Goal: Communication & Community: Answer question/provide support

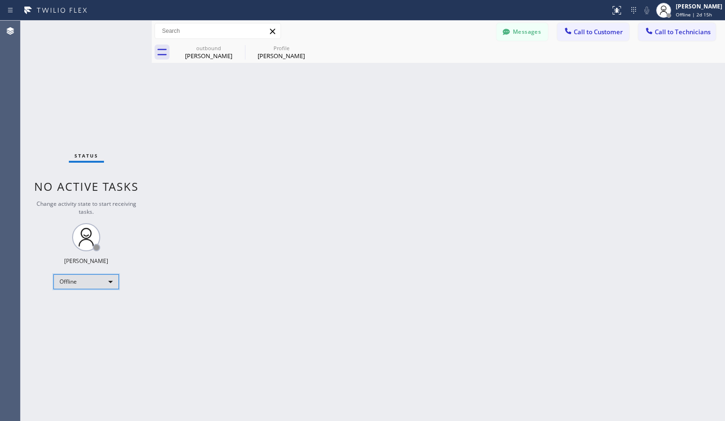
click at [89, 279] on div "Offline" at bounding box center [86, 281] width 66 height 15
click at [69, 321] on li "Unavailable" at bounding box center [86, 317] width 64 height 11
click at [581, 31] on span "Call to Customer" at bounding box center [598, 32] width 49 height 8
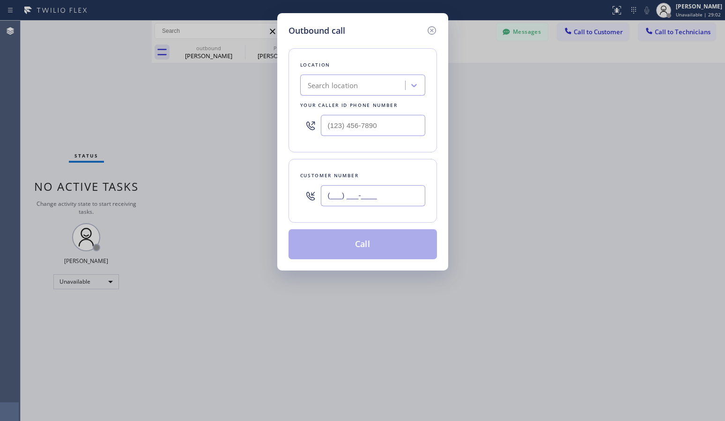
click at [343, 198] on input "(___) ___-____" at bounding box center [373, 195] width 104 height 21
paste input "310) 818-9932"
type input "[PHONE_NUMBER]"
click at [384, 86] on div "Search location" at bounding box center [354, 85] width 102 height 16
paste input "Blue Moon Electrical Topanga"
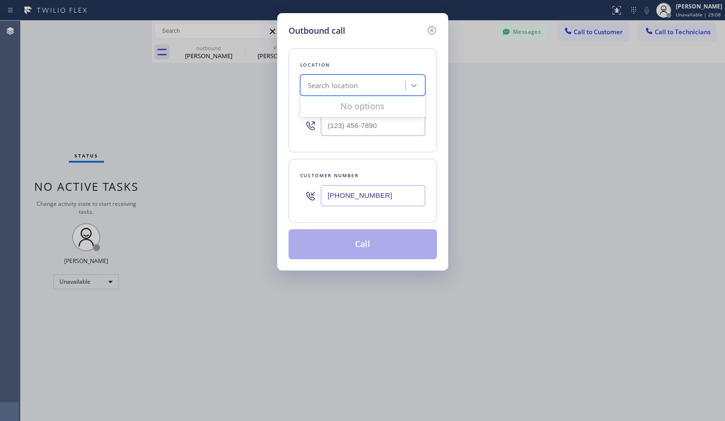
type input "Blue Moon Electrical Topanga"
click at [347, 105] on div "Blue Moon Electrical Topanga" at bounding box center [362, 104] width 125 height 17
type input "[PHONE_NUMBER]"
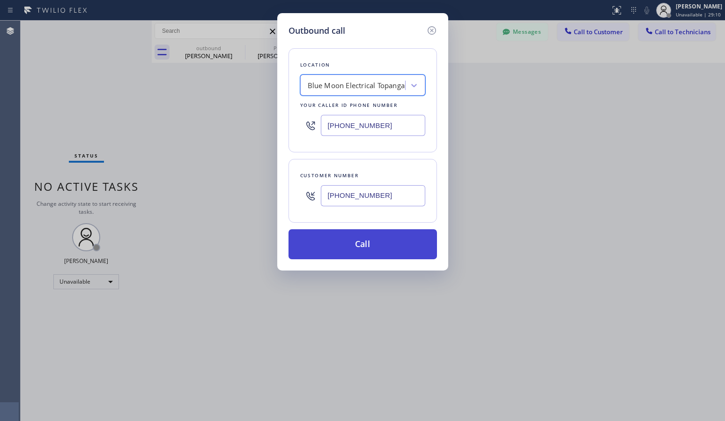
drag, startPoint x: 361, startPoint y: 242, endPoint x: 378, endPoint y: 243, distance: 17.4
click at [361, 242] on button "Call" at bounding box center [362, 244] width 148 height 30
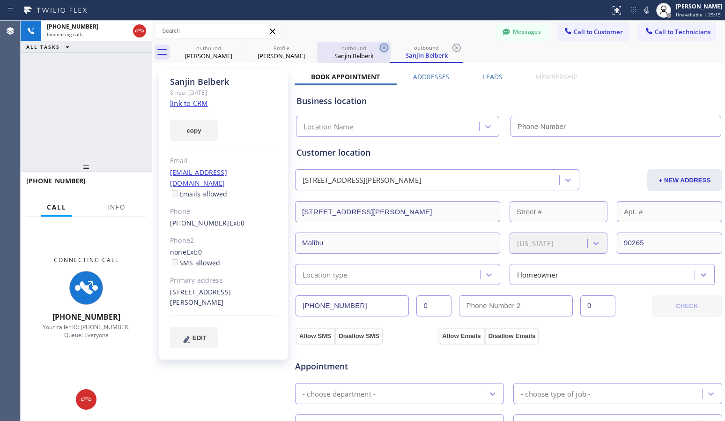
type input "[PHONE_NUMBER]"
click at [381, 47] on icon at bounding box center [383, 47] width 11 height 11
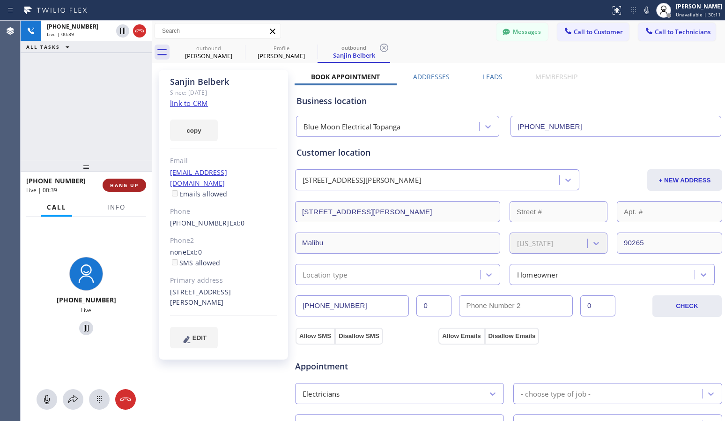
click at [119, 187] on span "HANG UP" at bounding box center [124, 185] width 29 height 7
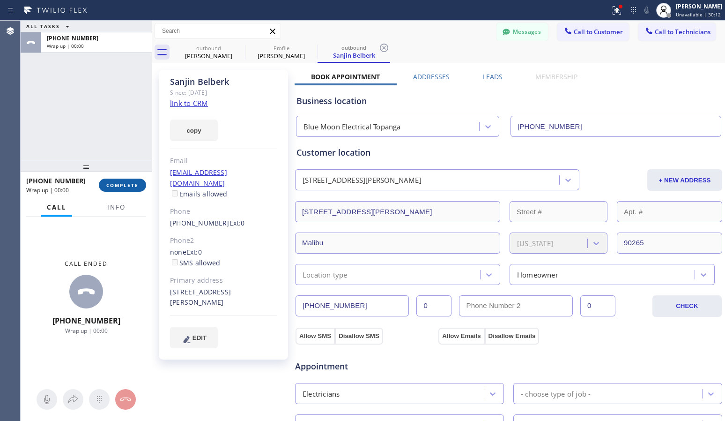
click at [125, 185] on span "COMPLETE" at bounding box center [122, 185] width 32 height 7
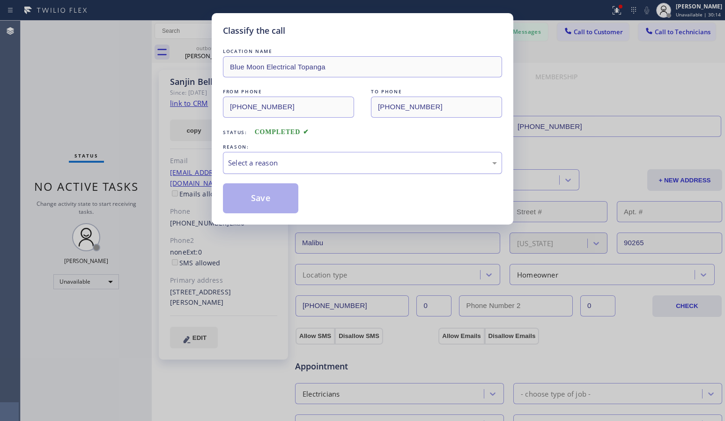
click at [313, 163] on div "Select a reason" at bounding box center [362, 162] width 269 height 11
click at [261, 203] on button "Save" at bounding box center [260, 198] width 75 height 30
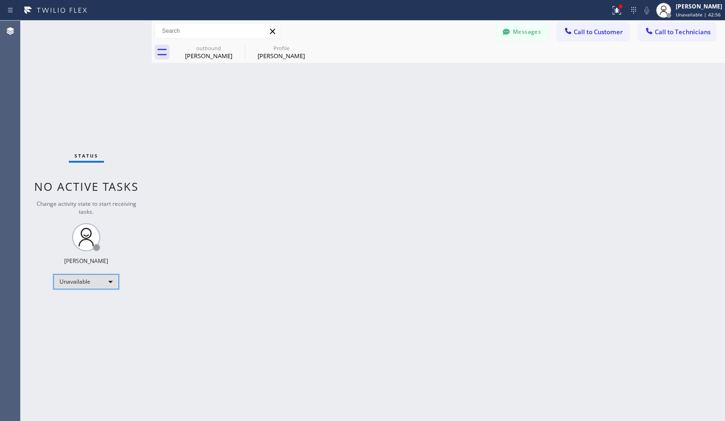
click at [97, 283] on div "Unavailable" at bounding box center [86, 281] width 66 height 15
click at [95, 308] on li "Available" at bounding box center [86, 306] width 64 height 11
click at [114, 271] on div "Available" at bounding box center [86, 277] width 66 height 15
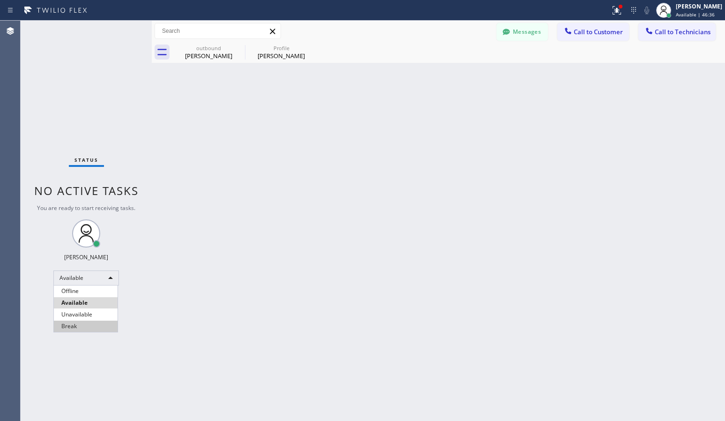
click at [86, 321] on li "Break" at bounding box center [86, 325] width 64 height 11
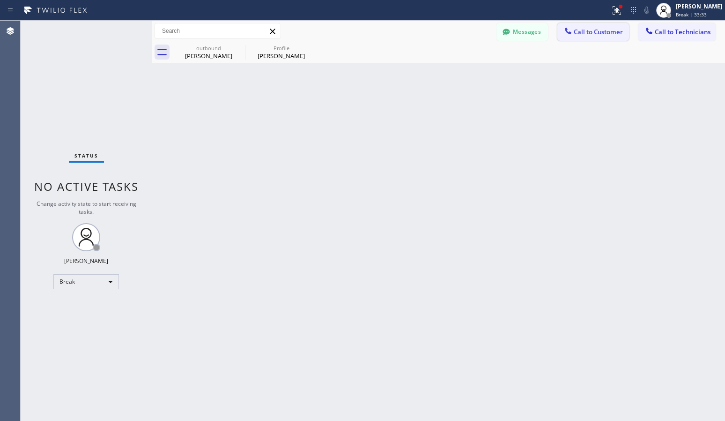
click at [596, 31] on span "Call to Customer" at bounding box center [598, 32] width 49 height 8
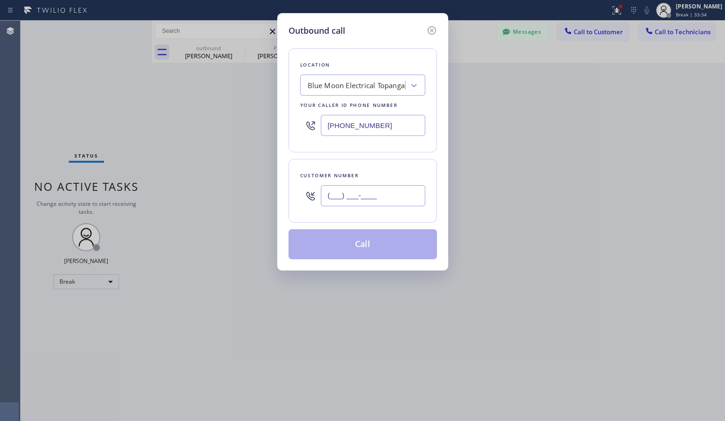
click at [370, 189] on input "(___) ___-____" at bounding box center [373, 195] width 104 height 21
paste input "607) 608-3833"
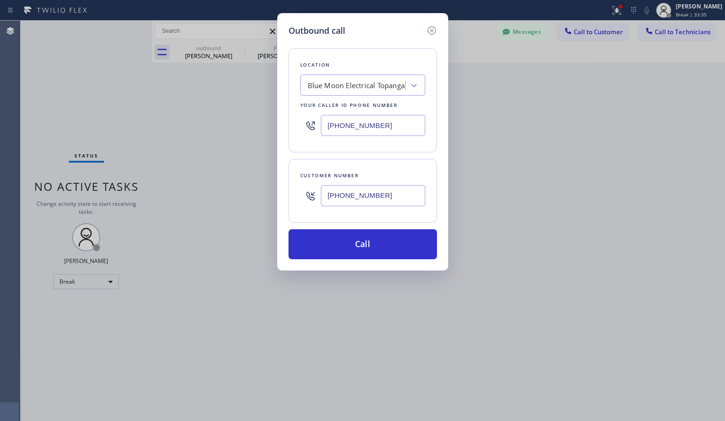
type input "[PHONE_NUMBER]"
click at [347, 126] on input "[PHONE_NUMBER]" at bounding box center [373, 125] width 104 height 21
click at [338, 85] on div "Blue Moon Electrical Topanga" at bounding box center [356, 85] width 97 height 11
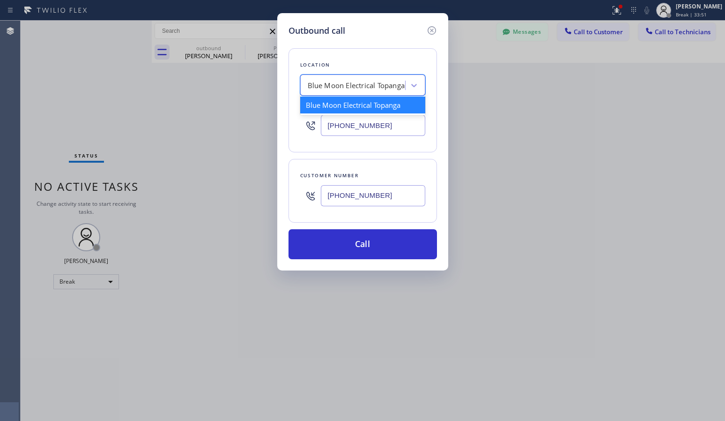
paste input "Electrical Land [GEOGRAPHIC_DATA]"
type input "Electrical Land [GEOGRAPHIC_DATA]"
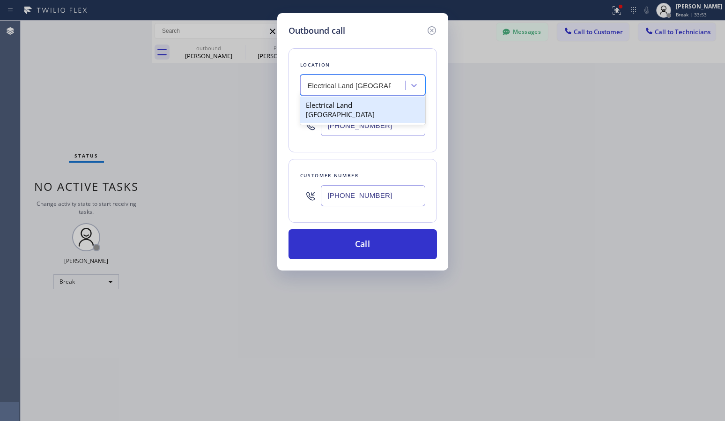
click at [343, 104] on div "Electrical Land [GEOGRAPHIC_DATA]" at bounding box center [362, 109] width 125 height 26
type input "[PHONE_NUMBER]"
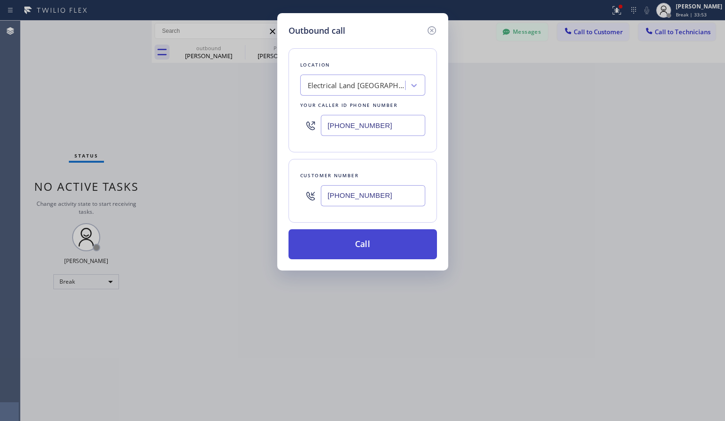
click at [351, 244] on button "Call" at bounding box center [362, 244] width 148 height 30
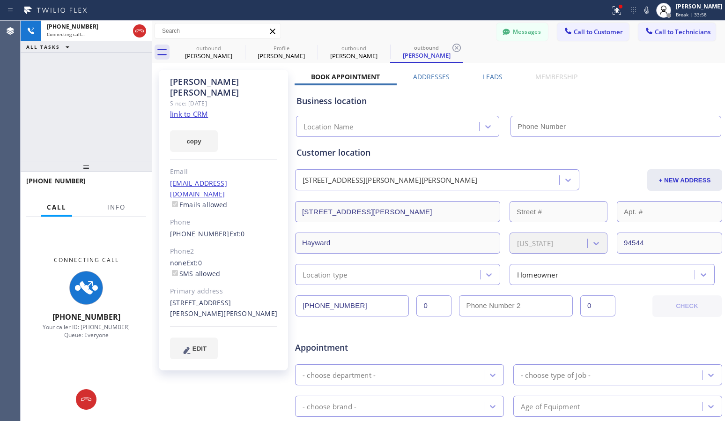
type input "[PHONE_NUMBER]"
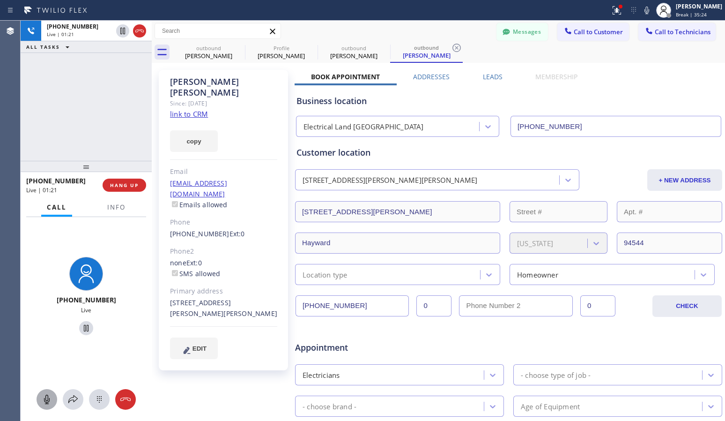
click at [50, 401] on icon at bounding box center [46, 398] width 11 height 11
click at [47, 399] on icon at bounding box center [46, 398] width 11 height 11
click at [124, 400] on icon at bounding box center [125, 398] width 11 height 11
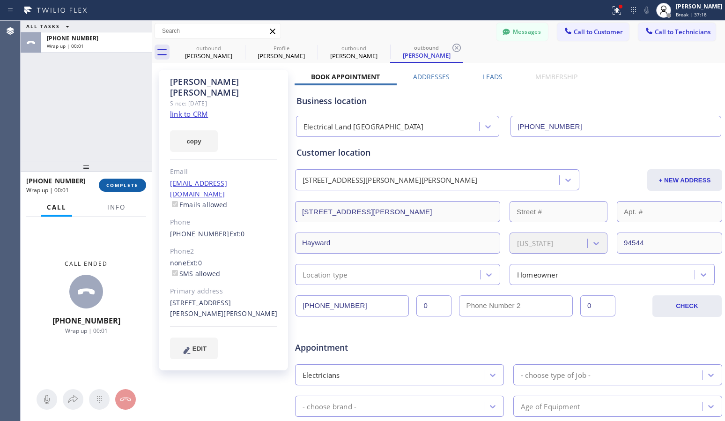
click at [117, 189] on button "COMPLETE" at bounding box center [122, 184] width 47 height 13
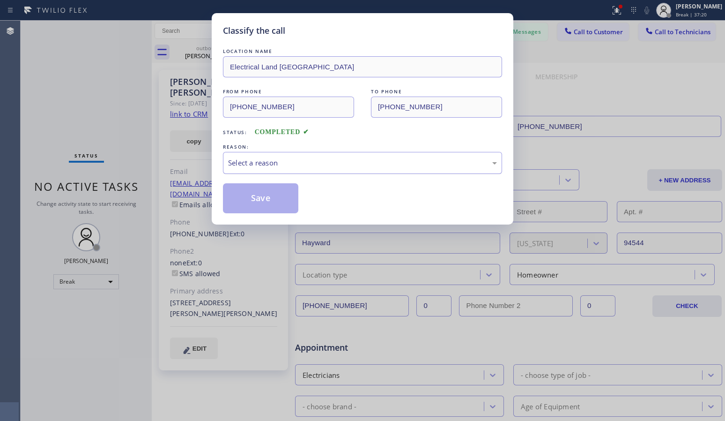
click at [258, 163] on div "Select a reason" at bounding box center [362, 162] width 269 height 11
click at [250, 203] on button "Save" at bounding box center [260, 198] width 75 height 30
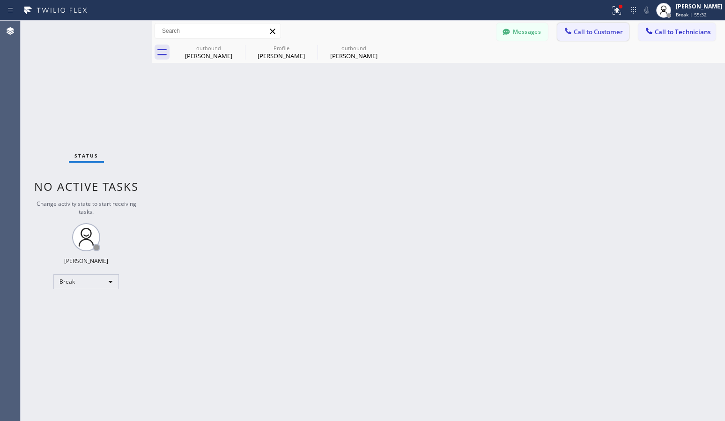
click at [607, 29] on span "Call to Customer" at bounding box center [598, 32] width 49 height 8
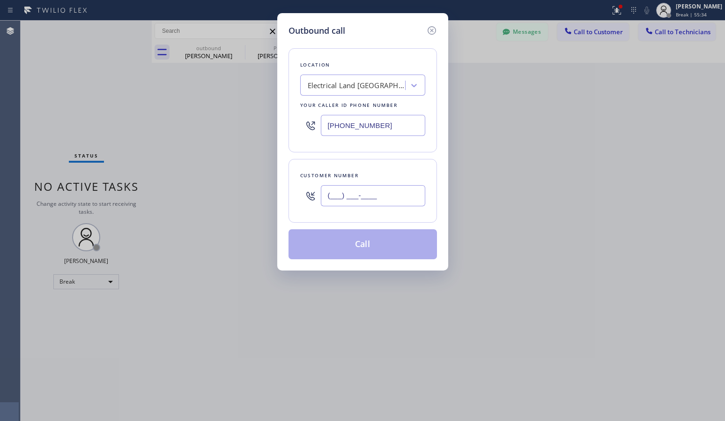
click at [354, 190] on input "(___) ___-____" at bounding box center [373, 195] width 104 height 21
paste input "281) 788-5099"
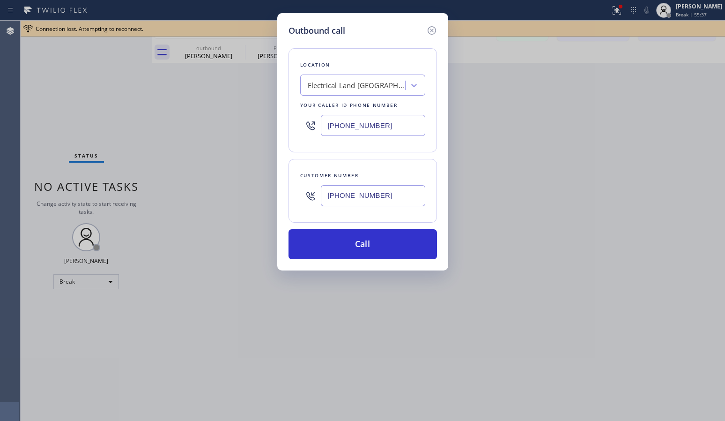
type input "[PHONE_NUMBER]"
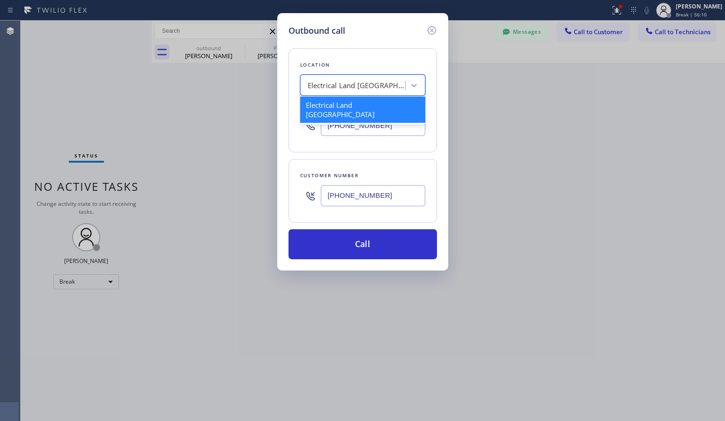
click at [335, 84] on div "Electrical Land [GEOGRAPHIC_DATA]" at bounding box center [357, 85] width 98 height 11
paste input "[MEDICAL_DATA] Electrical Irvine"
type input "[MEDICAL_DATA] Electrical Irvine"
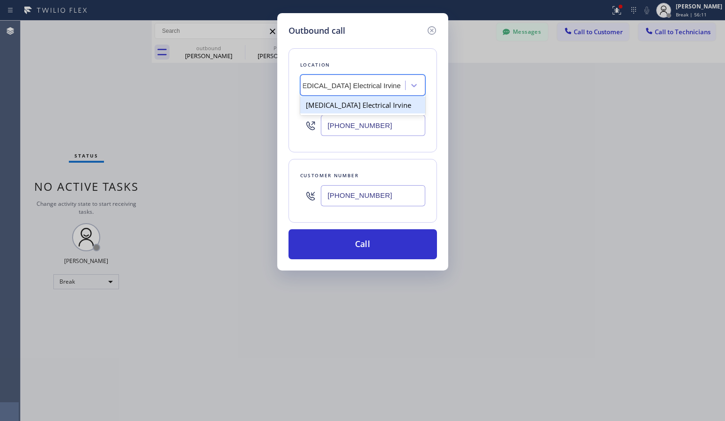
scroll to position [0, 13]
click at [346, 111] on div "[MEDICAL_DATA] Electrical Irvine" at bounding box center [362, 104] width 125 height 17
type input "[PHONE_NUMBER]"
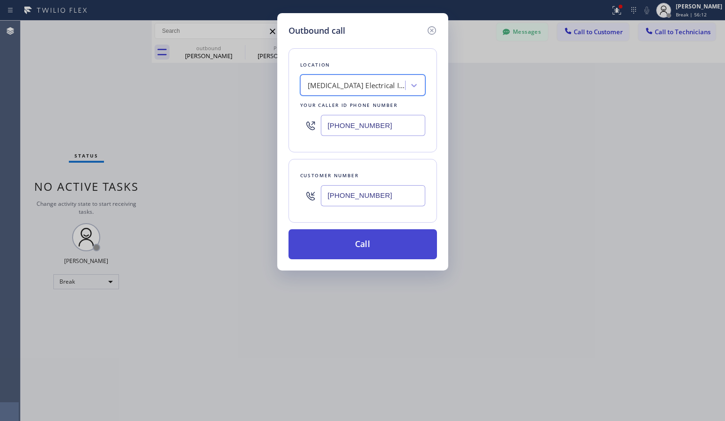
drag, startPoint x: 332, startPoint y: 251, endPoint x: 340, endPoint y: 251, distance: 7.5
click at [332, 251] on button "Call" at bounding box center [362, 244] width 148 height 30
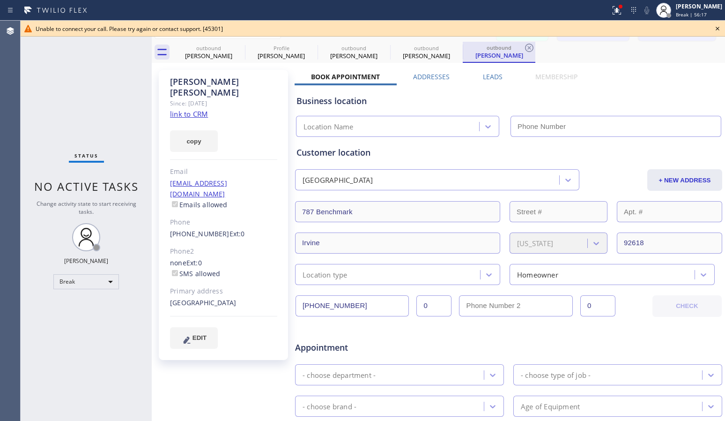
type input "[PHONE_NUMBER]"
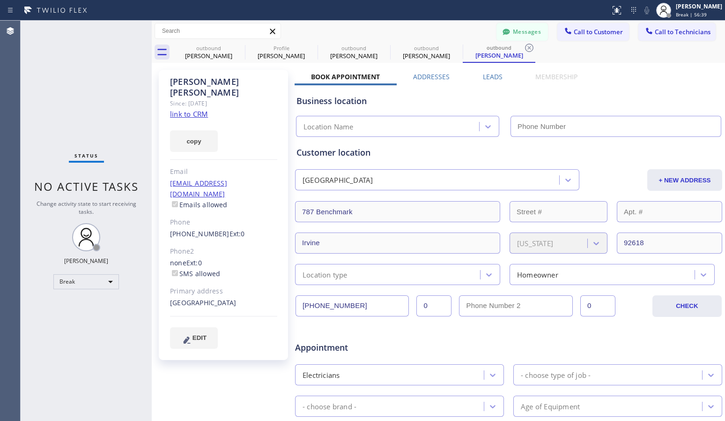
type input "(949) 647-5193"
click at [527, 47] on icon at bounding box center [529, 47] width 11 height 11
type input "[PHONE_NUMBER]"
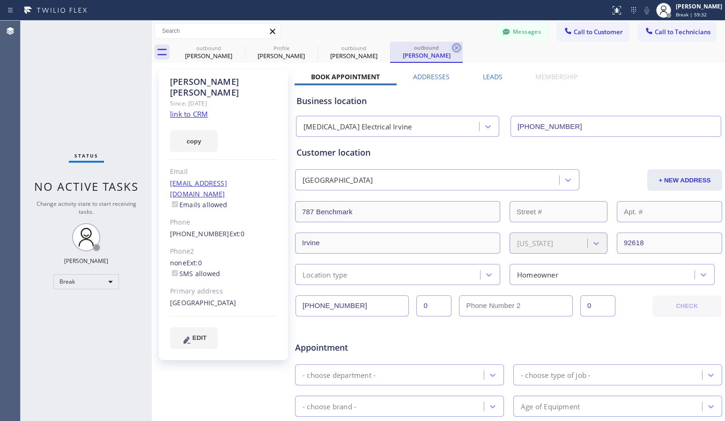
click at [459, 43] on icon at bounding box center [456, 47] width 11 height 11
type input "[PHONE_NUMBER]"
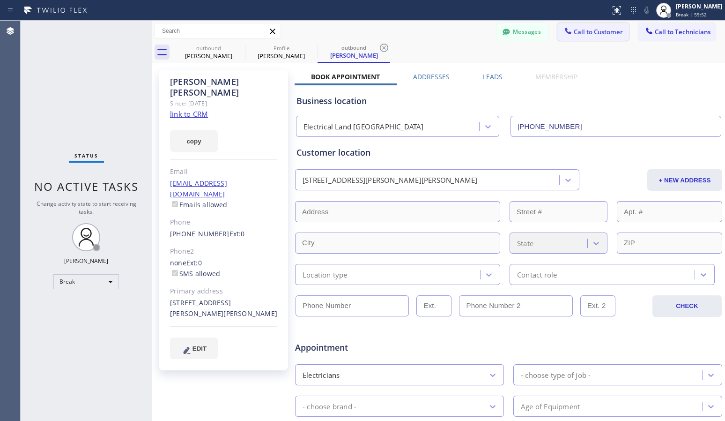
click at [617, 36] on button "Call to Customer" at bounding box center [593, 32] width 72 height 18
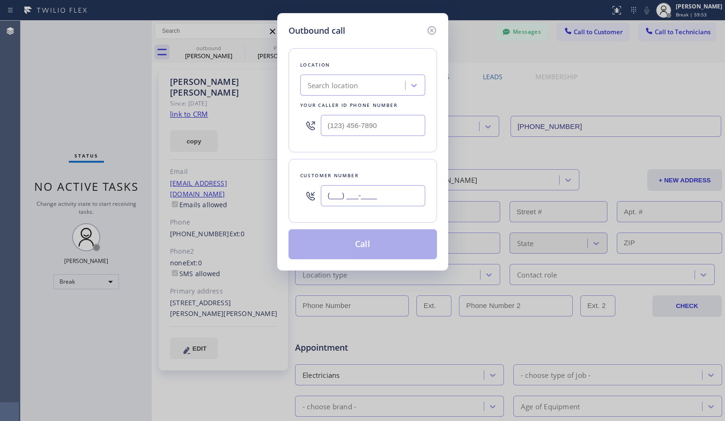
click at [349, 199] on input "(___) ___-____" at bounding box center [373, 195] width 104 height 21
paste input "281) 788-5099"
type input "[PHONE_NUMBER]"
click at [356, 84] on div "Search location" at bounding box center [333, 85] width 51 height 11
paste input "[MEDICAL_DATA] Electrical Irvine"
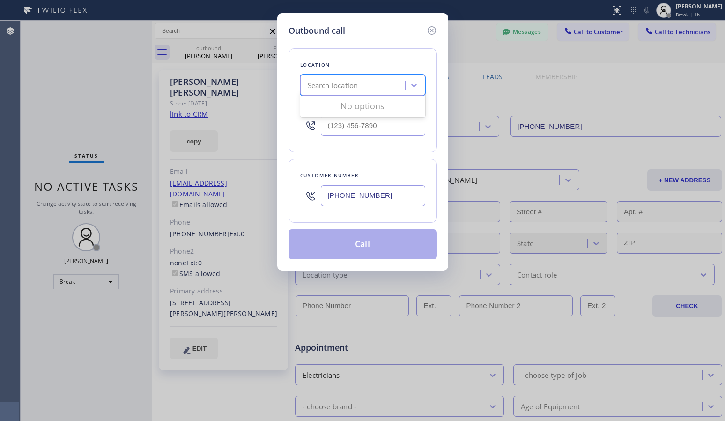
type input "[MEDICAL_DATA] Electrical Irvine"
click at [345, 108] on div "[MEDICAL_DATA] Electrical Irvine" at bounding box center [362, 104] width 125 height 17
type input "[PHONE_NUMBER]"
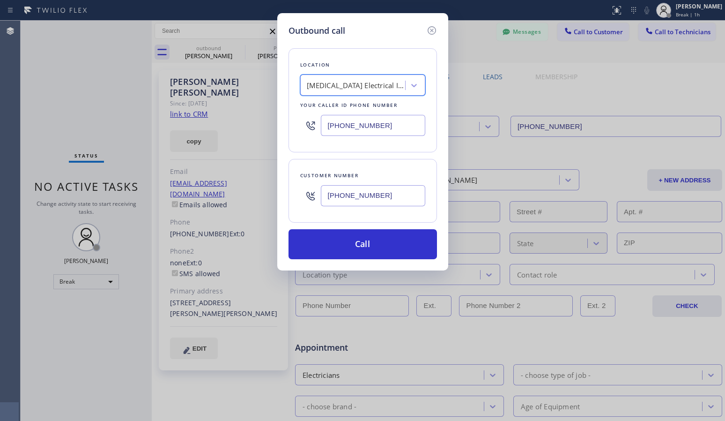
scroll to position [0, 0]
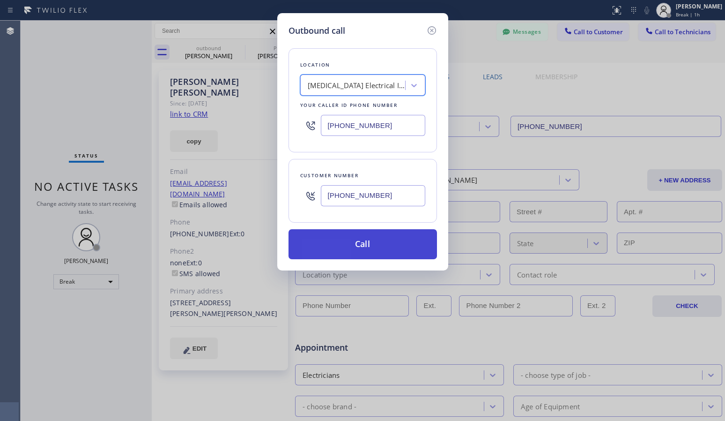
click at [338, 248] on button "Call" at bounding box center [362, 244] width 148 height 30
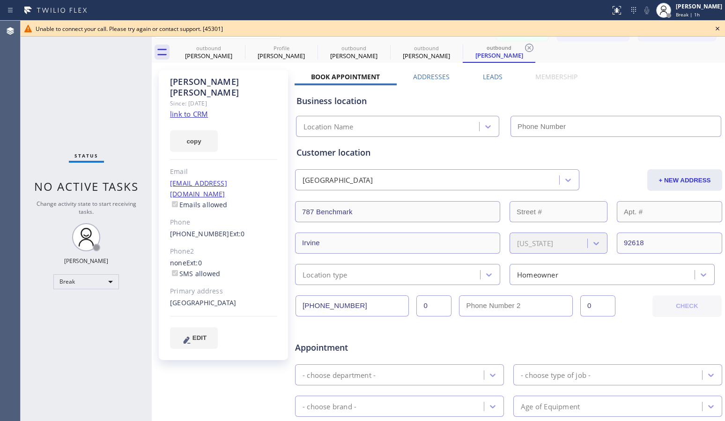
type input "[PHONE_NUMBER]"
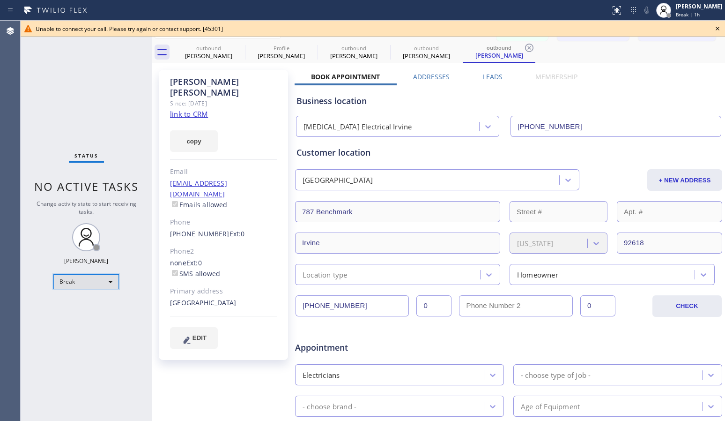
click at [106, 286] on div "Break" at bounding box center [86, 281] width 66 height 15
click at [82, 307] on li "Available" at bounding box center [86, 306] width 64 height 11
click at [717, 28] on icon at bounding box center [717, 28] width 11 height 11
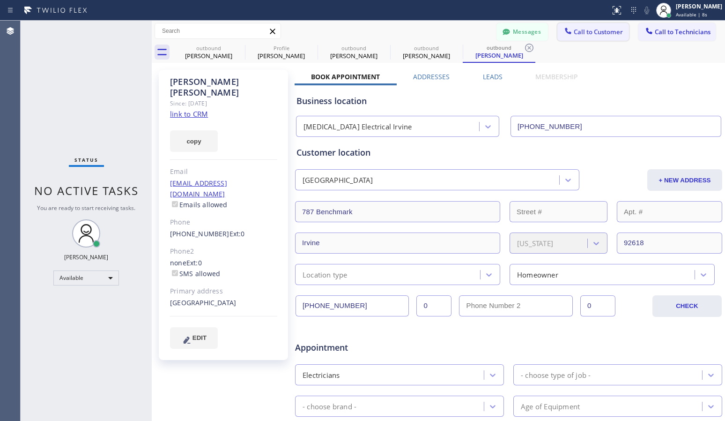
click at [588, 32] on span "Call to Customer" at bounding box center [598, 32] width 49 height 8
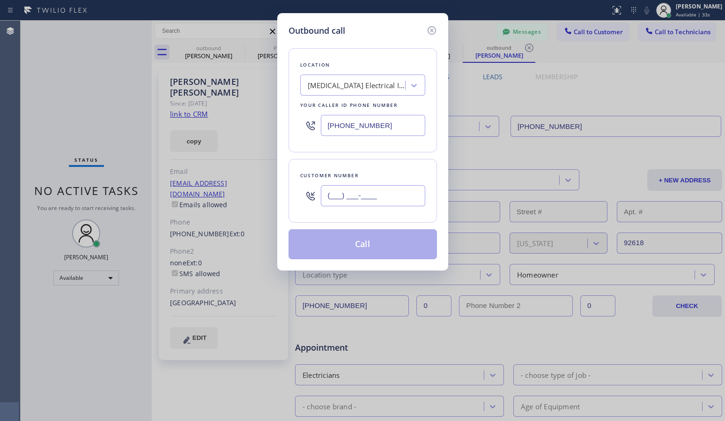
click at [347, 201] on input "(___) ___-____" at bounding box center [373, 195] width 104 height 21
paste input "281) 788-5099"
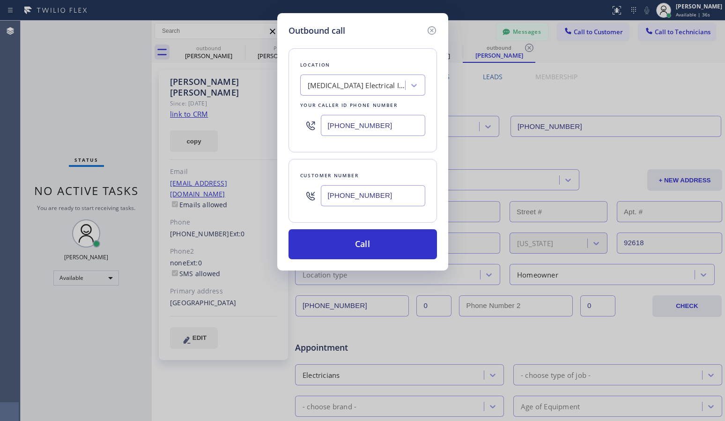
type input "[PHONE_NUMBER]"
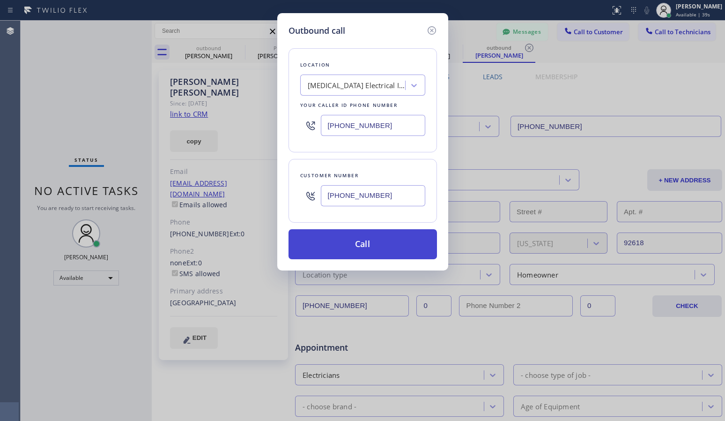
click at [349, 244] on button "Call" at bounding box center [362, 244] width 148 height 30
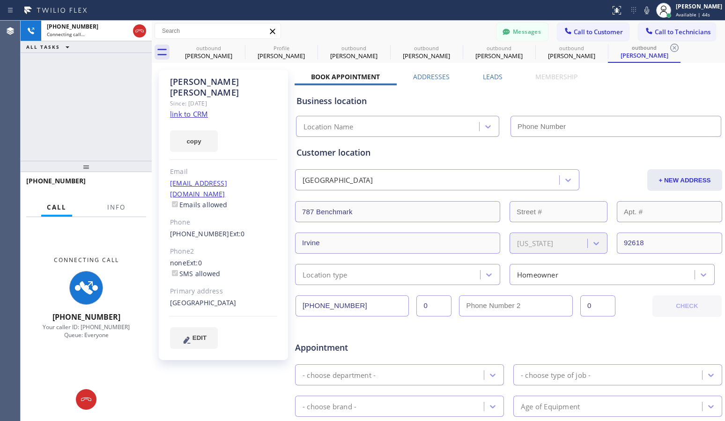
type input "[PHONE_NUMBER]"
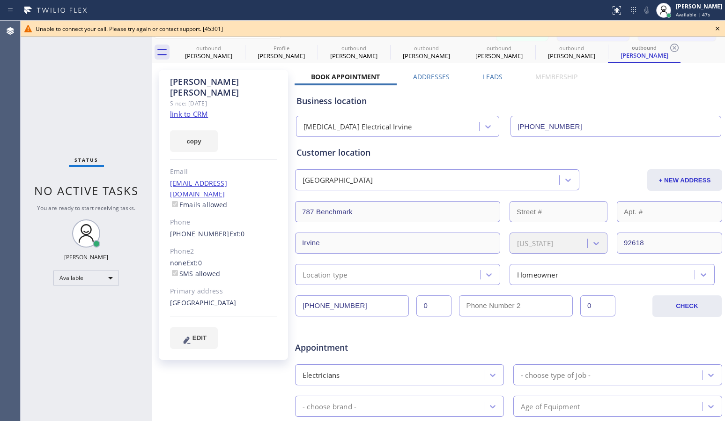
click at [718, 26] on icon at bounding box center [717, 28] width 11 height 11
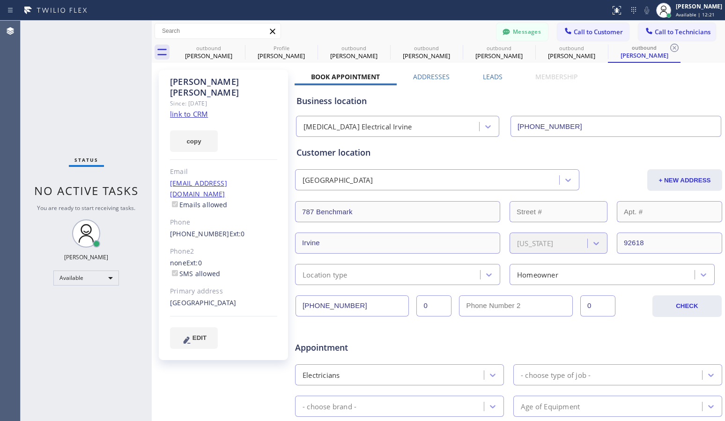
click at [676, 46] on icon at bounding box center [674, 48] width 8 height 8
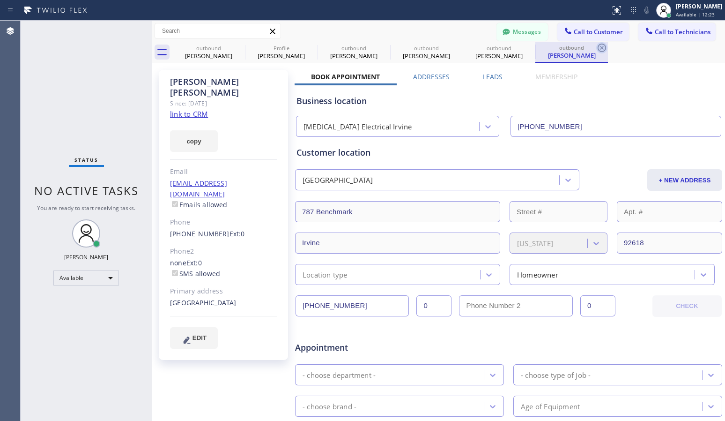
click at [601, 49] on icon at bounding box center [602, 48] width 8 height 8
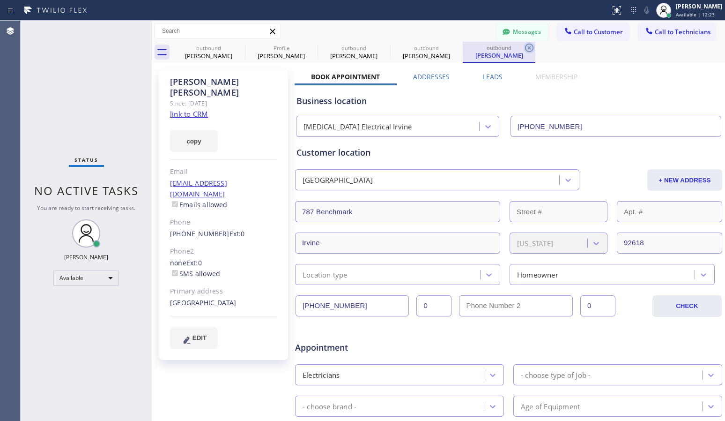
click at [528, 45] on icon at bounding box center [529, 47] width 11 height 11
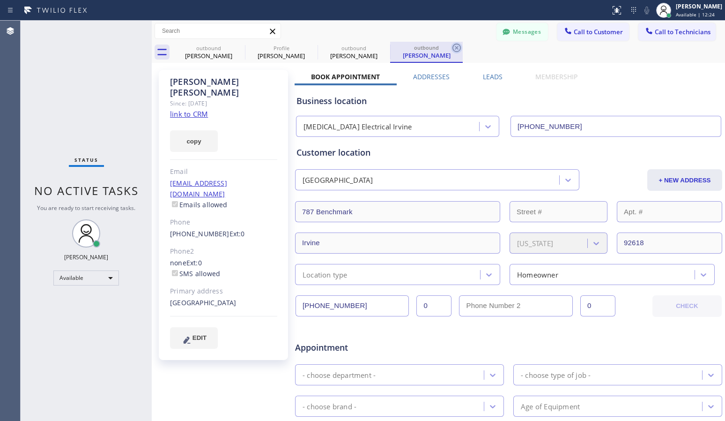
click at [452, 45] on icon at bounding box center [456, 47] width 11 height 11
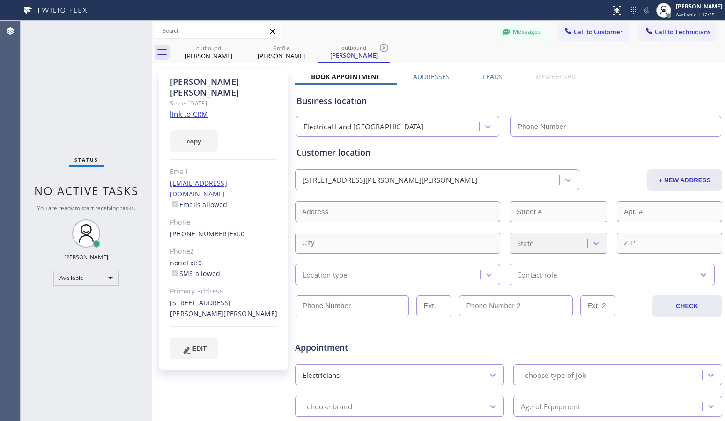
type input "[PHONE_NUMBER]"
click at [385, 46] on icon at bounding box center [383, 47] width 11 height 11
type input "[PHONE_NUMBER]"
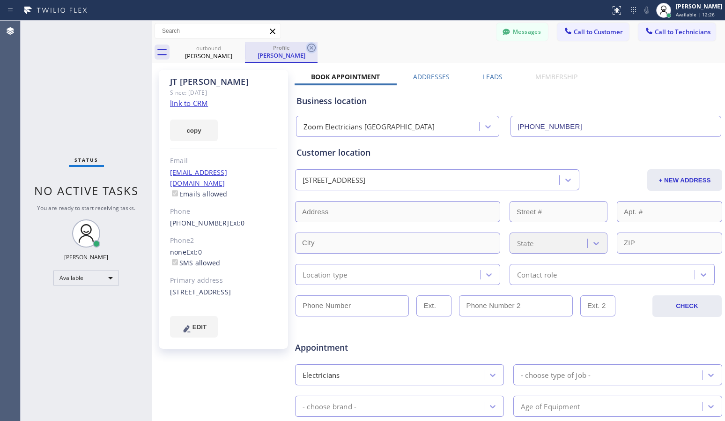
click at [310, 47] on icon at bounding box center [311, 48] width 8 height 8
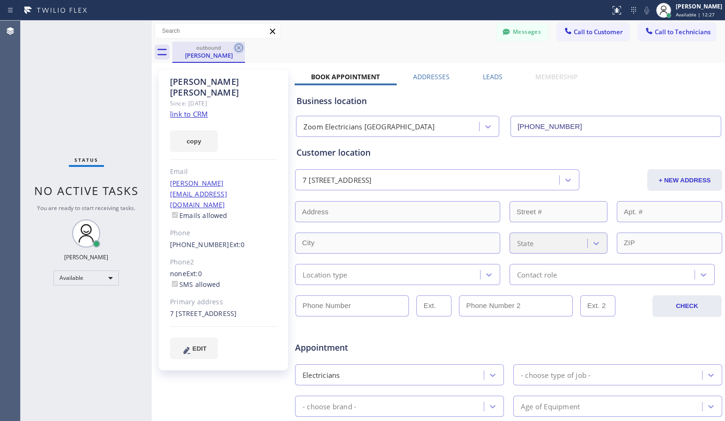
click at [237, 50] on icon at bounding box center [238, 47] width 11 height 11
